Goal: Task Accomplishment & Management: Manage account settings

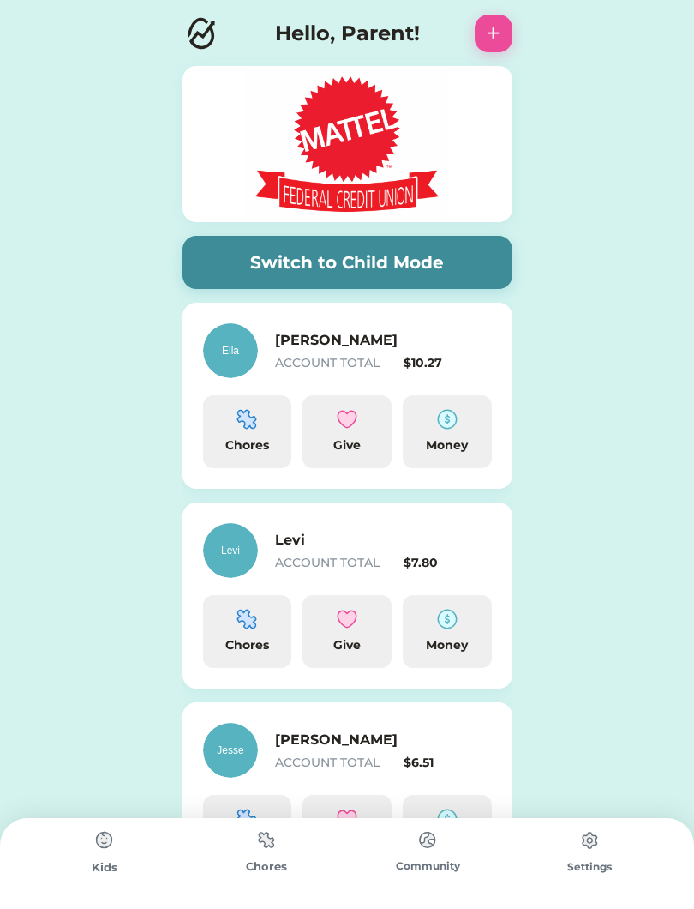
click at [436, 441] on div "Money" at bounding box center [447, 445] width 75 height 18
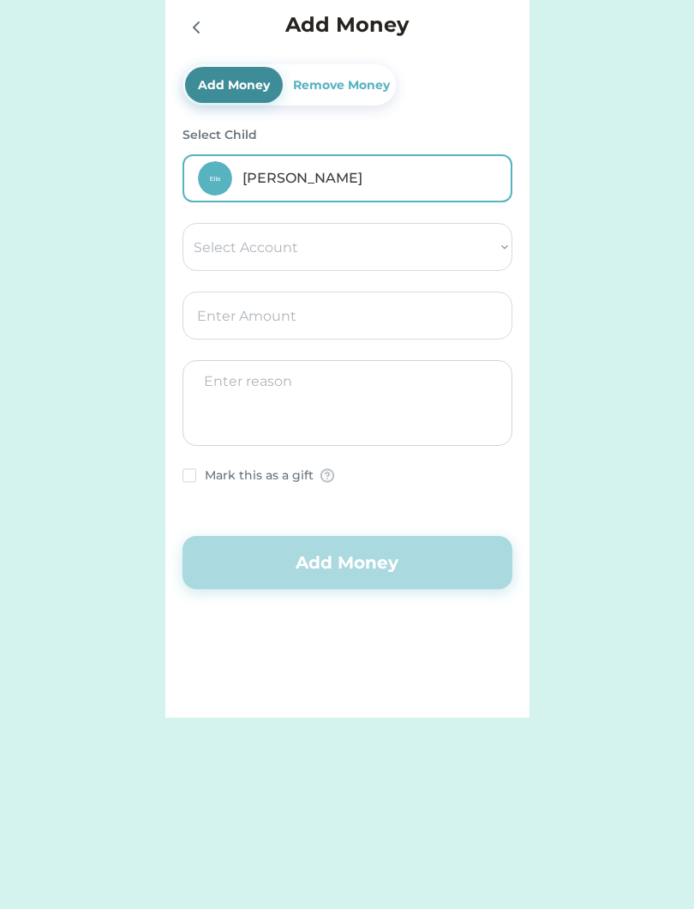
click at [325, 88] on div "Remove Money" at bounding box center [342, 85] width 104 height 18
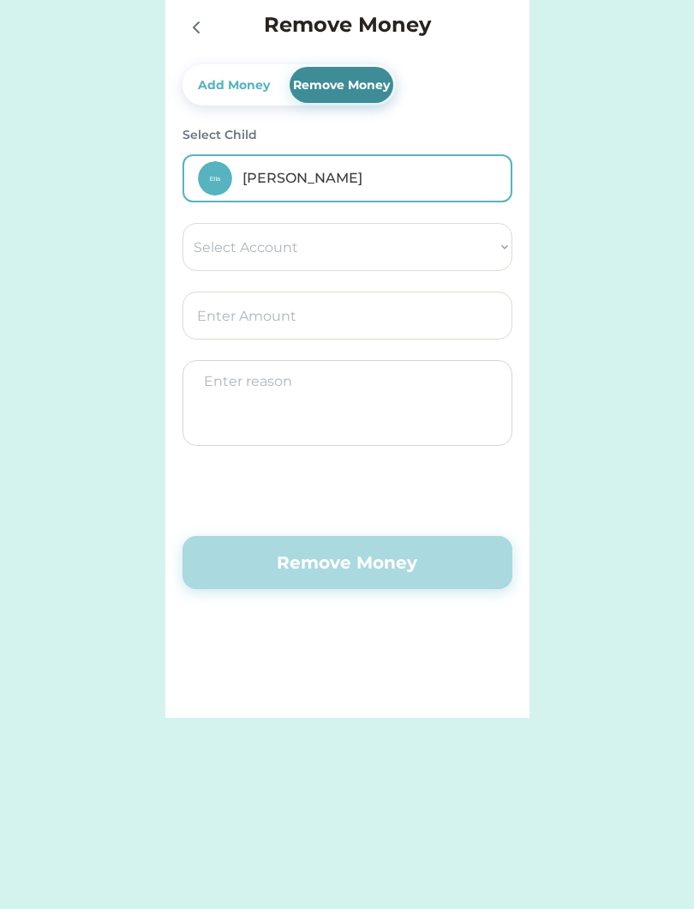
click at [468, 241] on select "Select Account Save Give Spend" at bounding box center [348, 247] width 330 height 48
select select ""1348695171700984260__LOOKUP__1754715090043x285458363226400960""
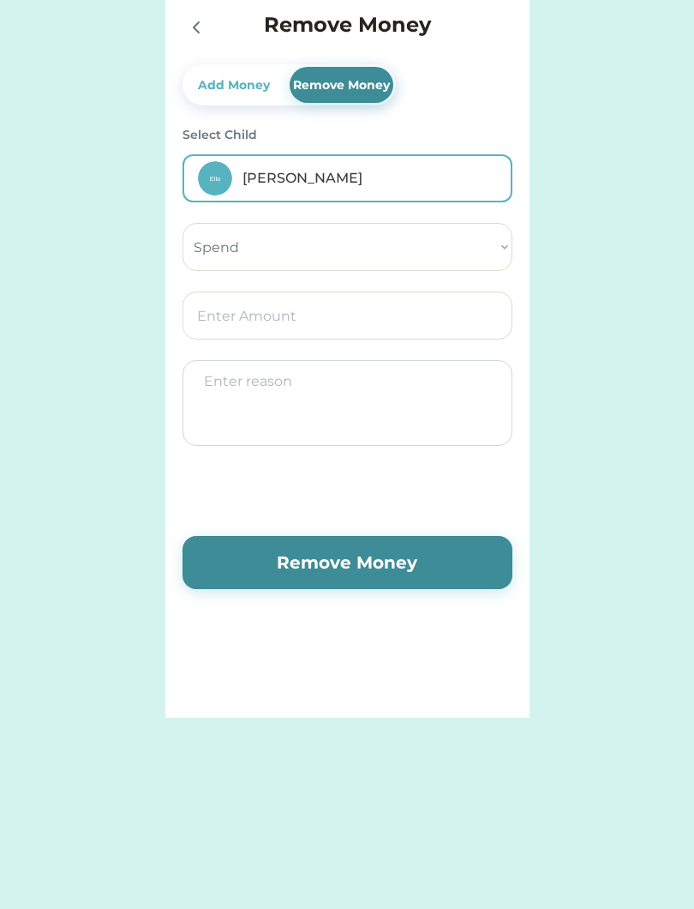
click at [212, 333] on input "input" at bounding box center [348, 315] width 330 height 48
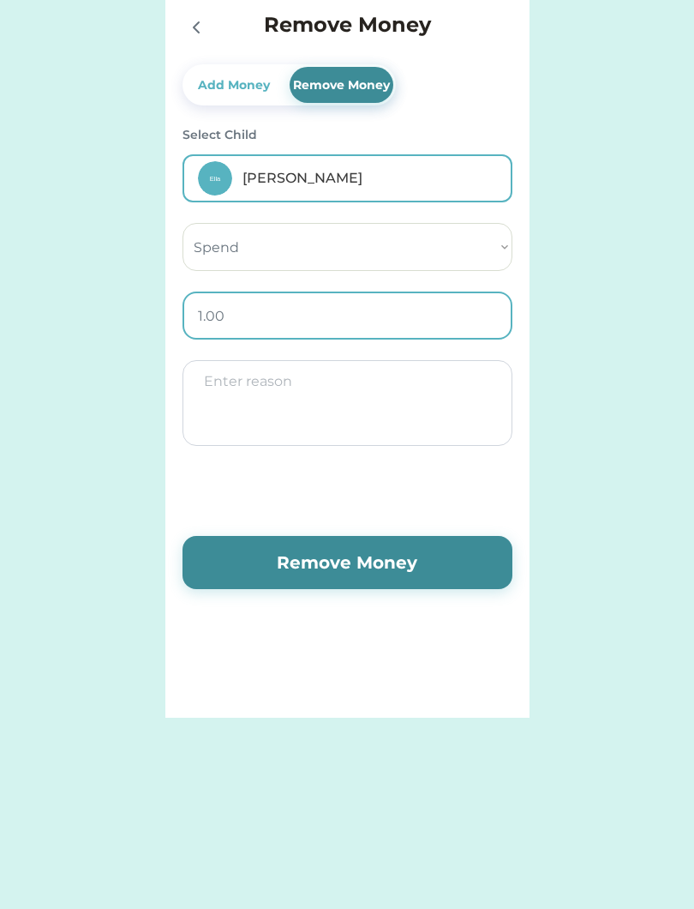
type input "10.00"
click at [207, 391] on textarea at bounding box center [348, 403] width 330 height 86
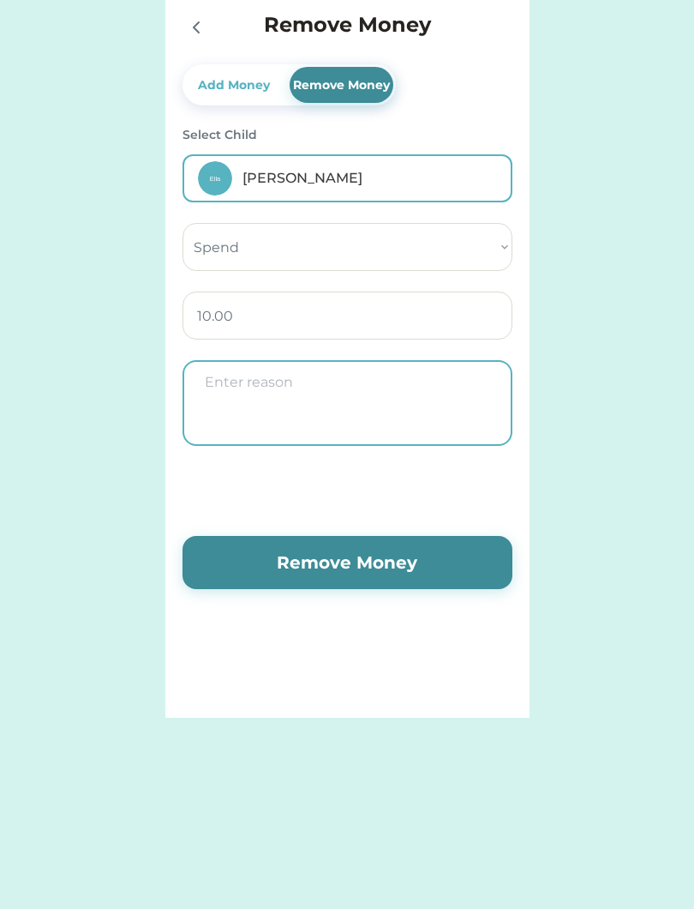
type textarea "J"
type textarea "Abalone jewelry"
click at [293, 564] on button "Remove Money" at bounding box center [348, 562] width 330 height 53
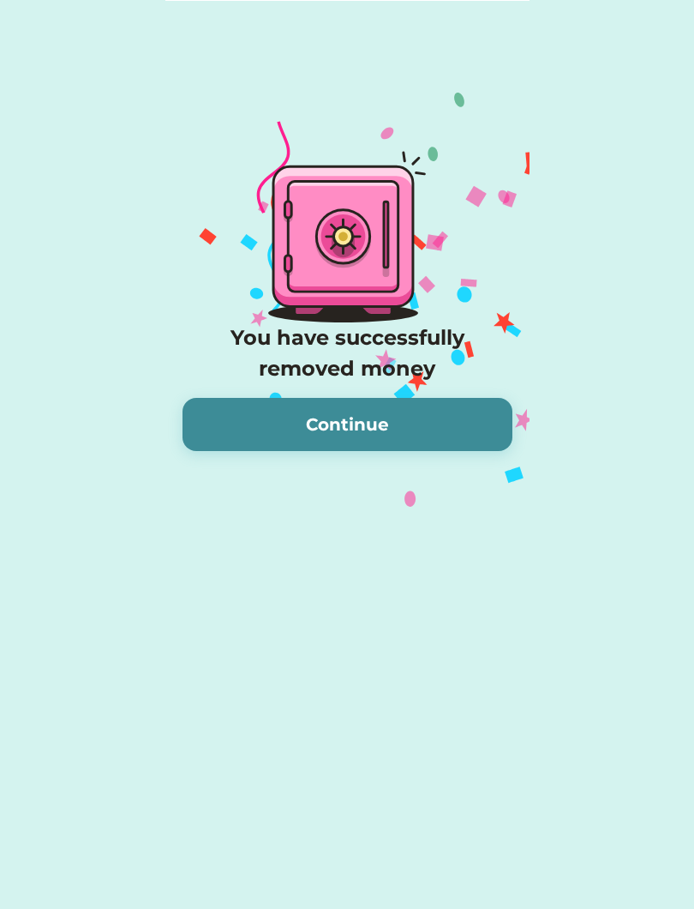
click at [245, 425] on button "Continue" at bounding box center [348, 424] width 330 height 53
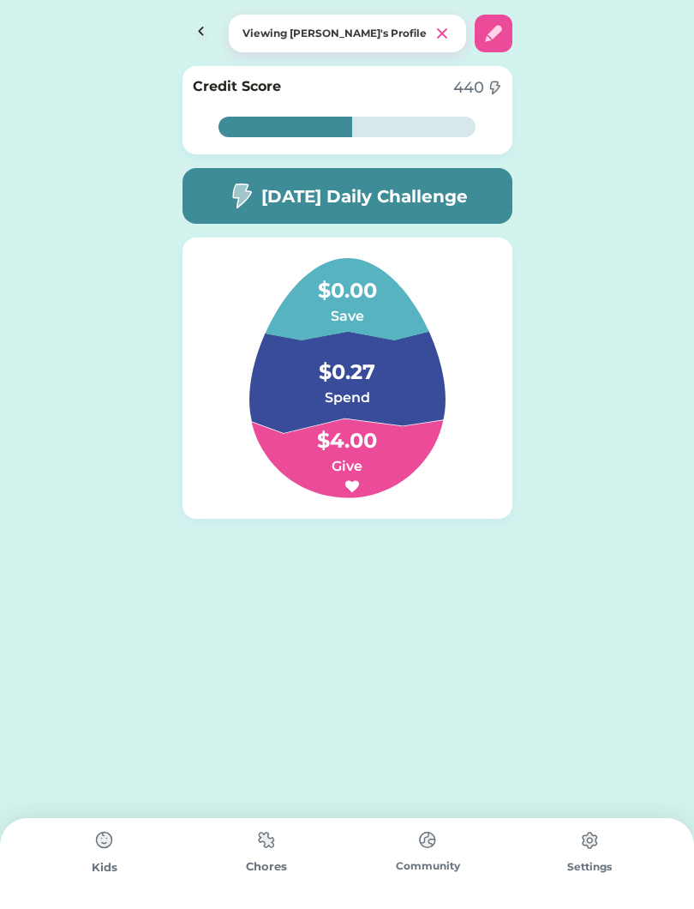
click at [197, 32] on img at bounding box center [202, 34] width 38 height 38
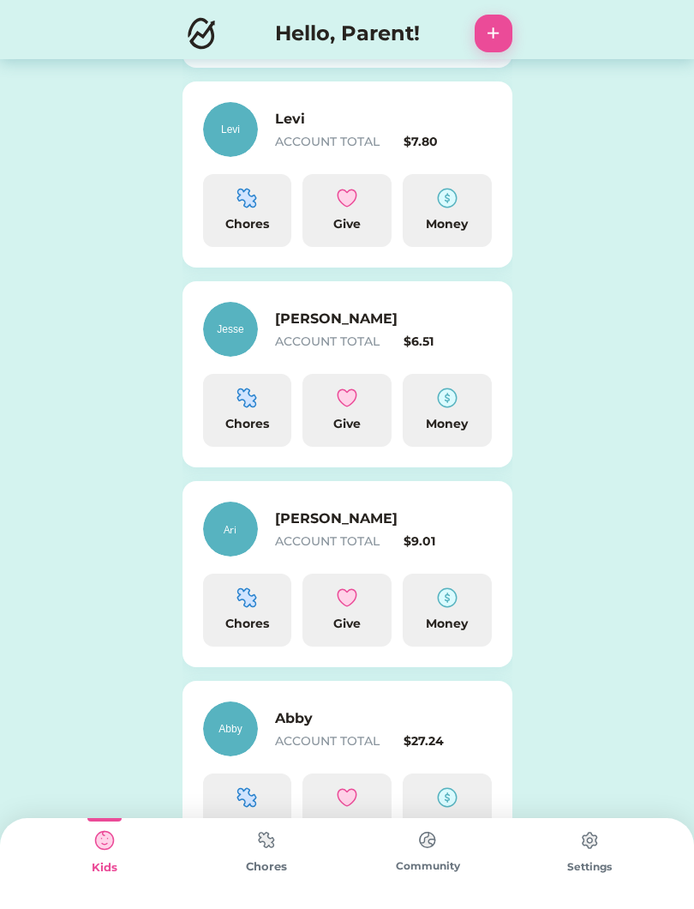
scroll to position [495, 0]
